Goal: Task Accomplishment & Management: Use online tool/utility

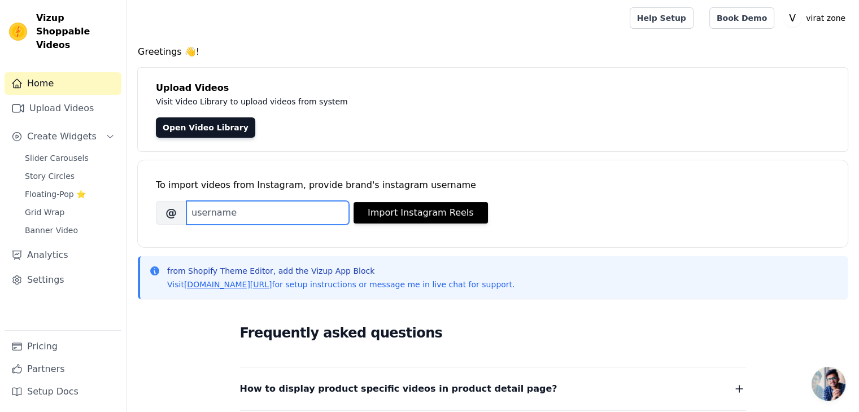
click at [221, 212] on input "Brand's Instagram Username" at bounding box center [267, 213] width 163 height 24
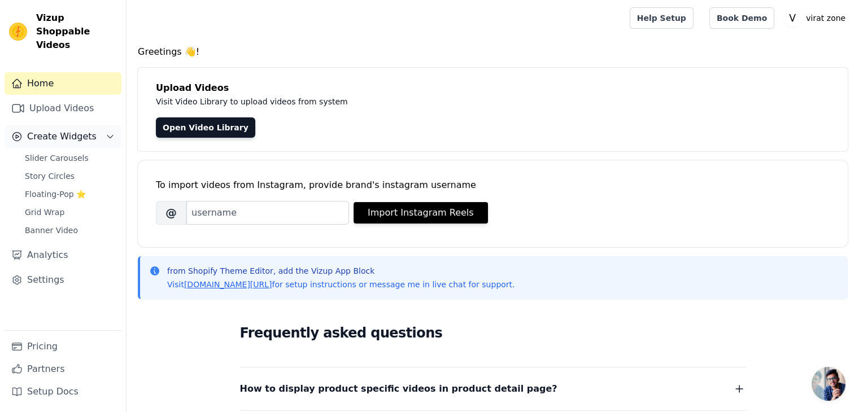
click at [62, 125] on button "Create Widgets" at bounding box center [63, 136] width 117 height 23
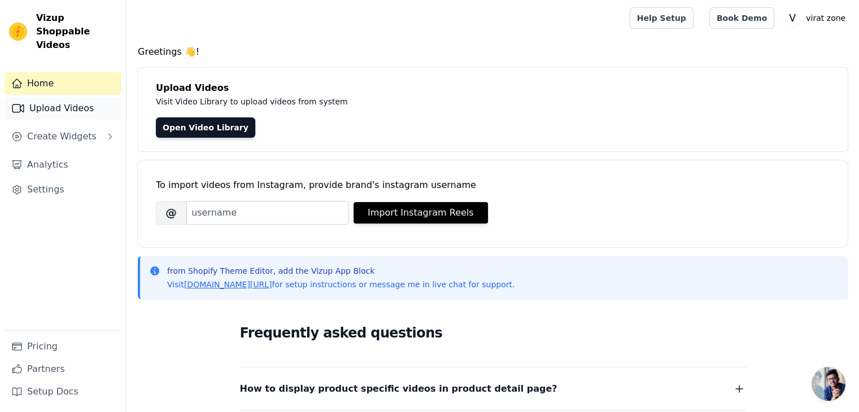
click at [65, 102] on link "Upload Videos" at bounding box center [63, 108] width 117 height 23
click at [69, 98] on link "Upload Videos" at bounding box center [63, 108] width 117 height 23
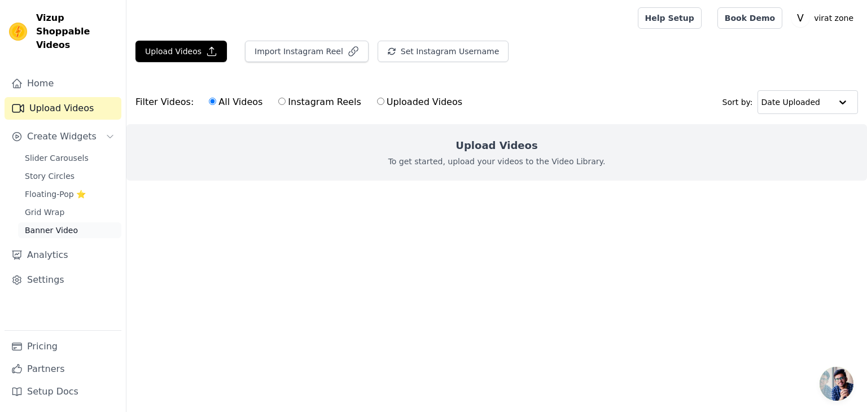
click at [77, 222] on link "Banner Video" at bounding box center [69, 230] width 103 height 16
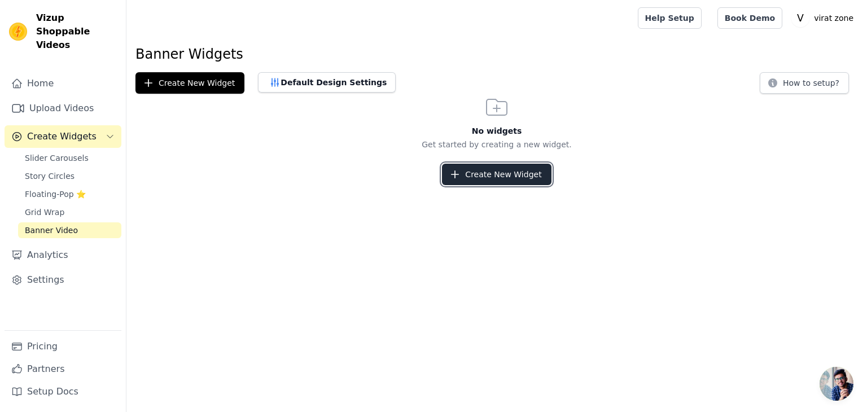
click at [480, 182] on button "Create New Widget" at bounding box center [496, 174] width 109 height 21
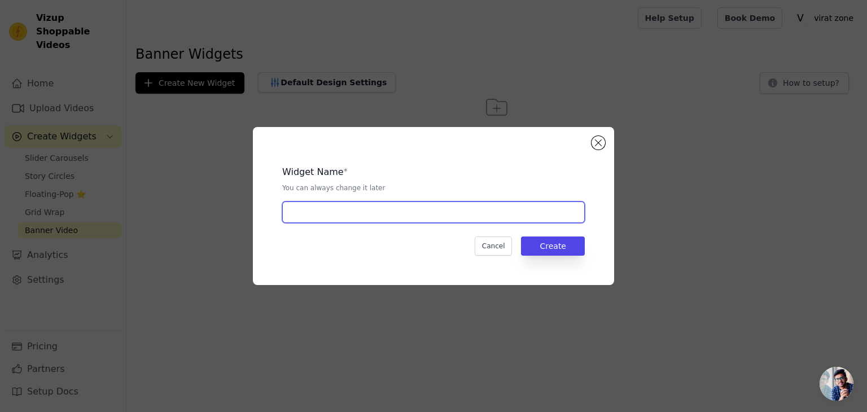
click at [427, 217] on input "text" at bounding box center [433, 212] width 303 height 21
type input "m"
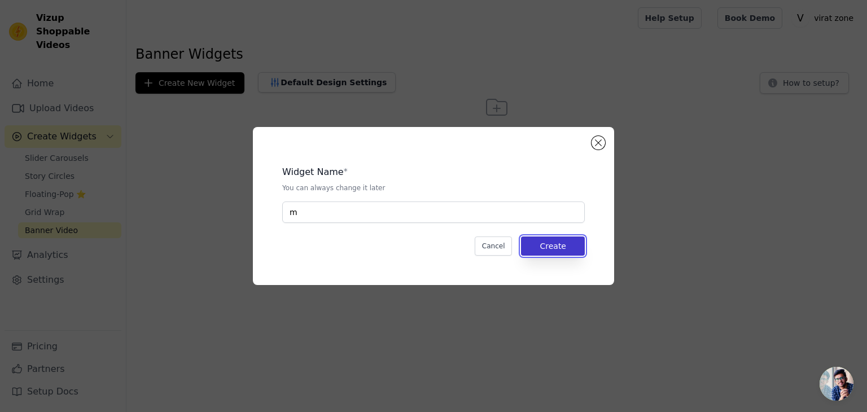
click at [558, 250] on button "Create" at bounding box center [553, 246] width 64 height 19
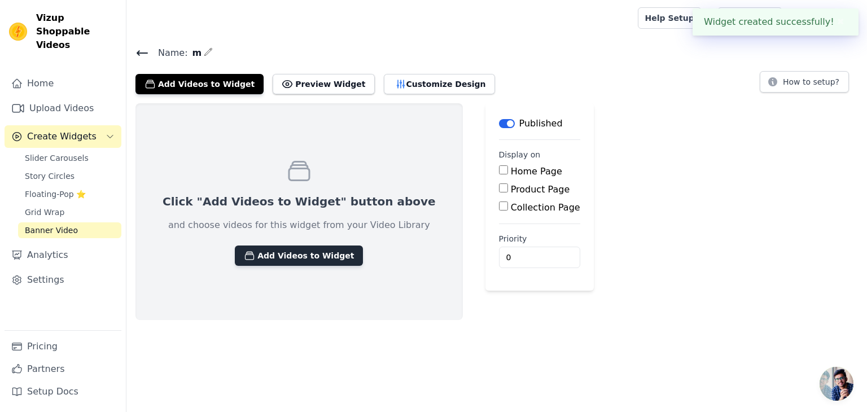
click at [318, 261] on button "Add Videos to Widget" at bounding box center [299, 256] width 128 height 20
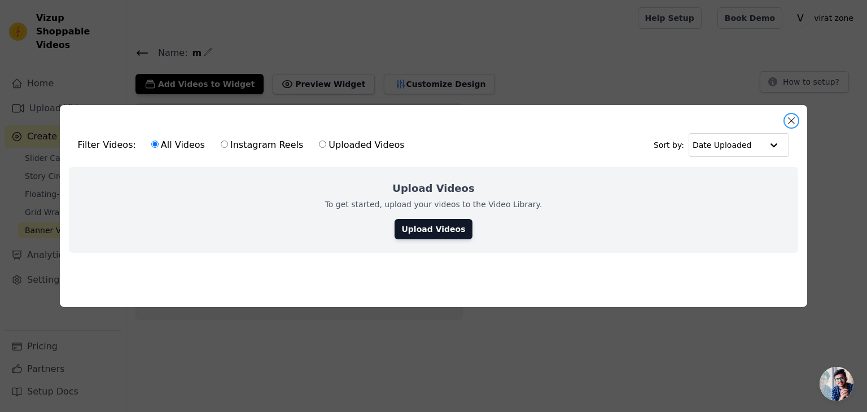
click at [789, 119] on button "Close modal" at bounding box center [792, 121] width 14 height 14
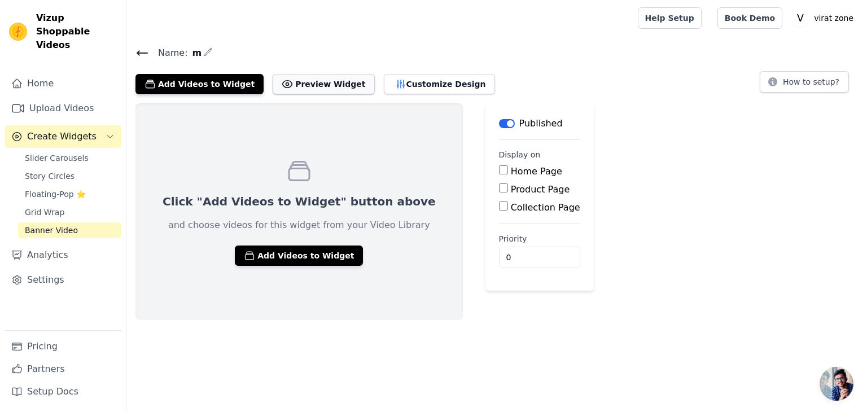
click at [323, 86] on button "Preview Widget" at bounding box center [324, 84] width 102 height 20
click at [86, 97] on link "Upload Videos" at bounding box center [63, 108] width 117 height 23
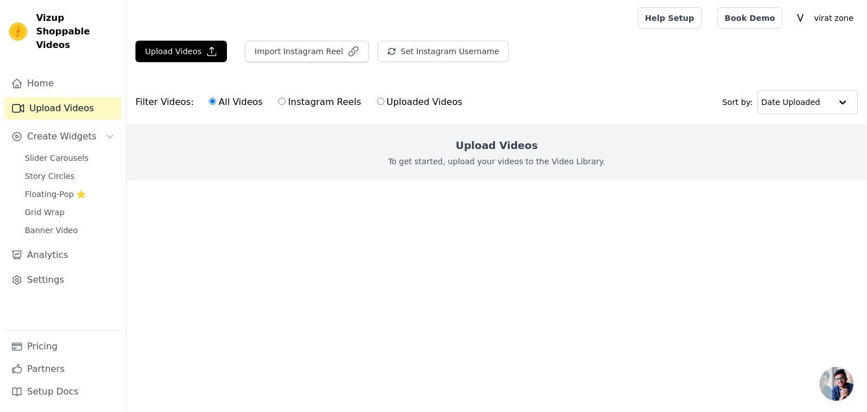
click at [308, 102] on label "Instagram Reels" at bounding box center [320, 102] width 84 height 15
click at [286, 102] on input "Instagram Reels" at bounding box center [281, 101] width 7 height 7
radio input "true"
click at [235, 103] on label "All Videos" at bounding box center [235, 102] width 55 height 15
click at [216, 103] on input "All Videos" at bounding box center [212, 101] width 7 height 7
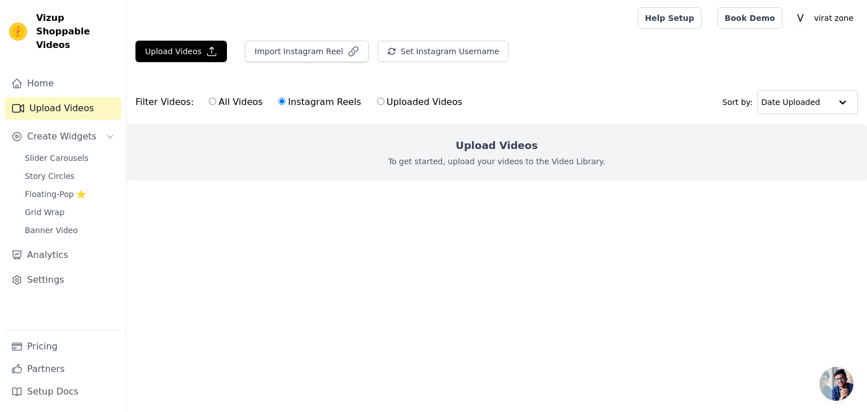
radio input "true"
click at [183, 100] on div "Filter Videos: All Videos Instagram Reels Uploaded Videos" at bounding box center [301, 102] width 333 height 26
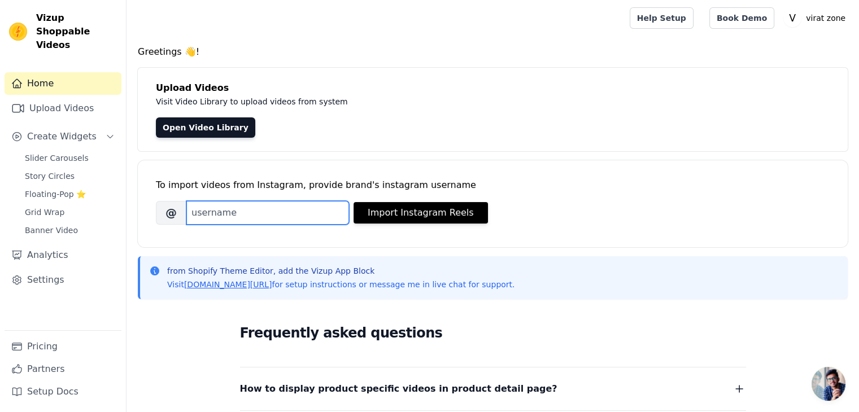
click at [266, 210] on input "Brand's Instagram Username" at bounding box center [267, 213] width 163 height 24
click at [742, 21] on link "Book Demo" at bounding box center [741, 17] width 65 height 21
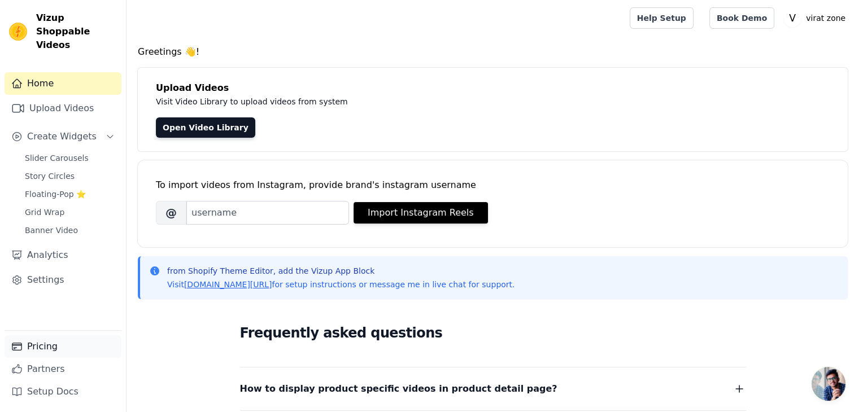
click at [29, 344] on link "Pricing" at bounding box center [63, 346] width 117 height 23
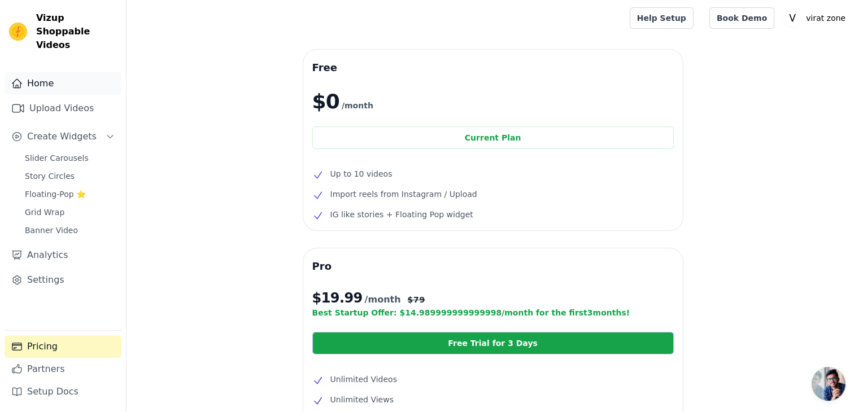
click at [73, 77] on link "Home" at bounding box center [63, 83] width 117 height 23
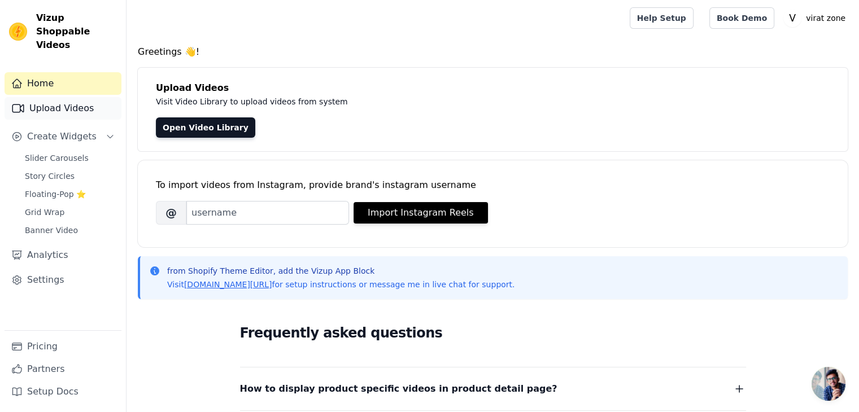
click at [74, 97] on link "Upload Videos" at bounding box center [63, 108] width 117 height 23
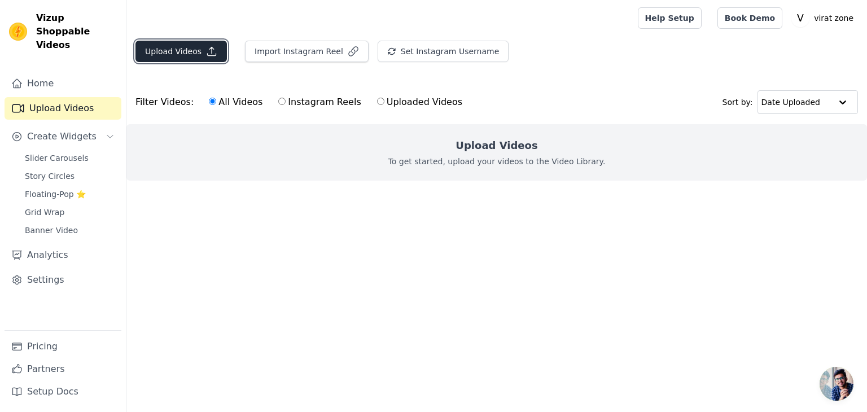
click at [197, 51] on button "Upload Videos" at bounding box center [180, 51] width 91 height 21
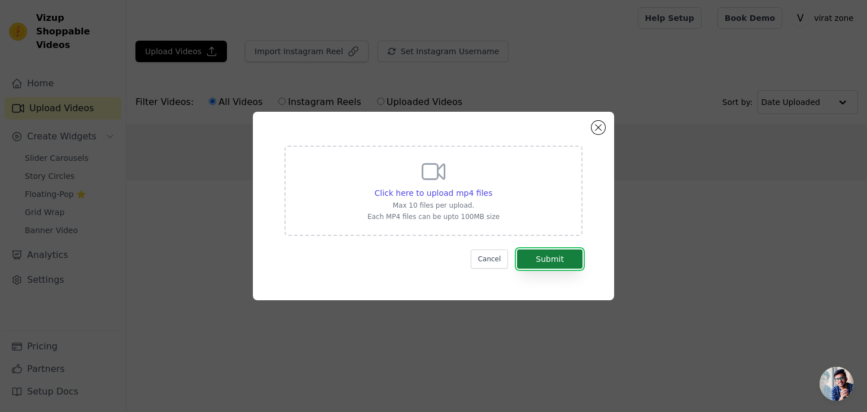
click at [565, 263] on button "Submit" at bounding box center [549, 259] width 65 height 19
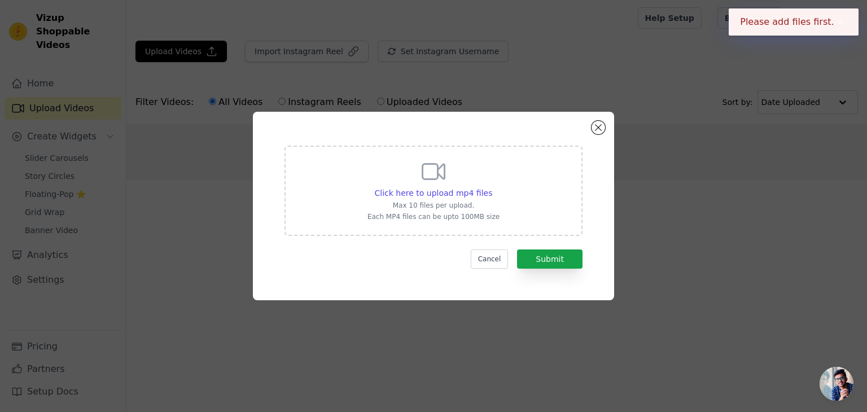
click at [470, 199] on div "Click here to upload mp4 files Max 10 files per upload. Each MP4 files can be u…" at bounding box center [434, 189] width 132 height 63
click at [492, 187] on input "Click here to upload mp4 files Max 10 files per upload. Each MP4 files can be u…" at bounding box center [492, 187] width 1 height 1
